Goal: Find contact information: Find contact information

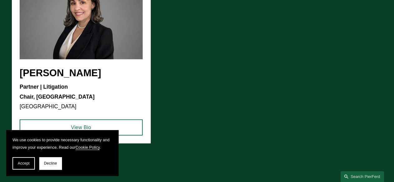
scroll to position [623, 0]
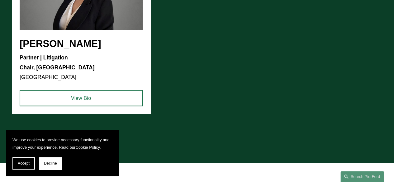
click at [51, 28] on ul "[PERSON_NAME] Partner | Litigation Chair, [GEOGRAPHIC_DATA] Miami View Bio" at bounding box center [197, 27] width 370 height 173
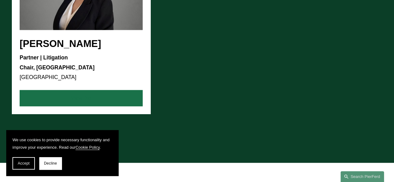
click at [52, 100] on link "View Bio" at bounding box center [81, 98] width 123 height 16
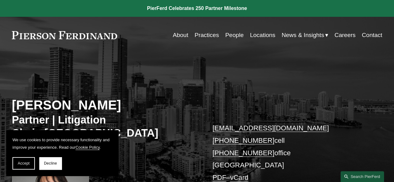
drag, startPoint x: 15, startPoint y: 103, endPoint x: 144, endPoint y: 106, distance: 129.0
click at [144, 106] on h2 "[PERSON_NAME]" at bounding box center [104, 105] width 185 height 16
copy h2 "[PERSON_NAME]"
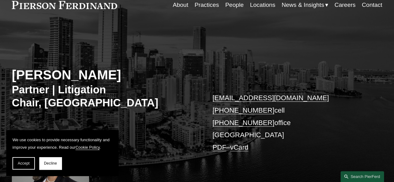
scroll to position [31, 0]
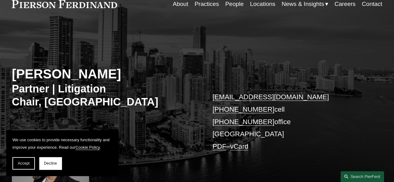
drag, startPoint x: 209, startPoint y: 99, endPoint x: 323, endPoint y: 101, distance: 114.0
click at [322, 103] on div "Yine Rodríguez Pérez Partner | Litigation Chair, Latin America yine.rodriguezpe…" at bounding box center [197, 117] width 394 height 166
copy link "yine.rodriguezperez@pierferd.com"
